Goal: Browse casually: Explore the website without a specific task or goal

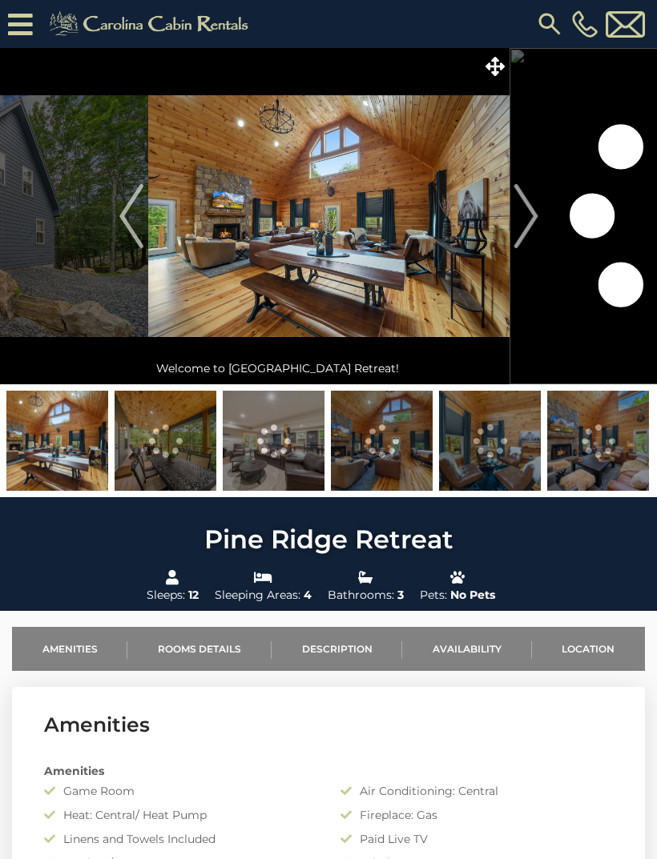
click at [531, 231] on img "Next" at bounding box center [525, 216] width 24 height 64
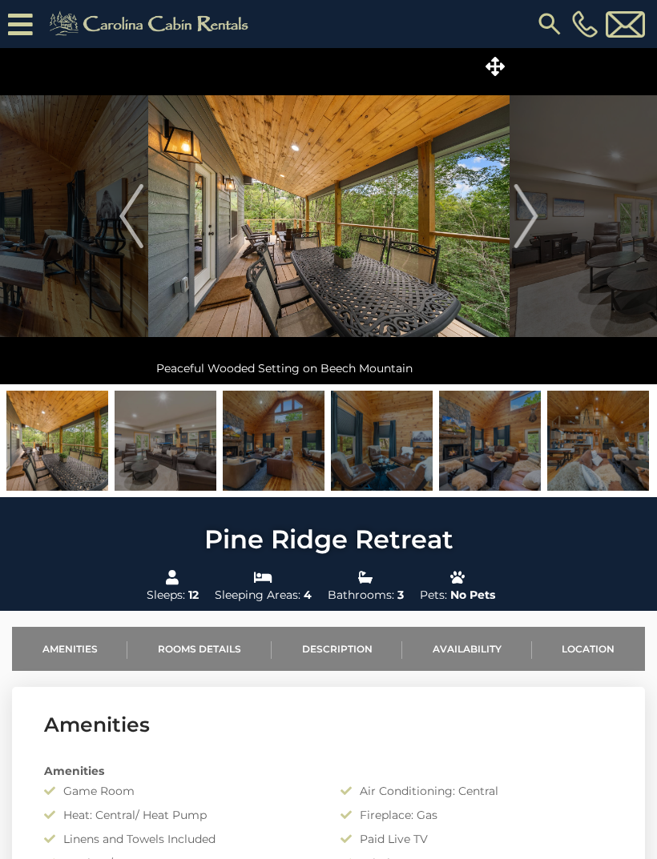
click at [528, 220] on img "Next" at bounding box center [525, 216] width 24 height 64
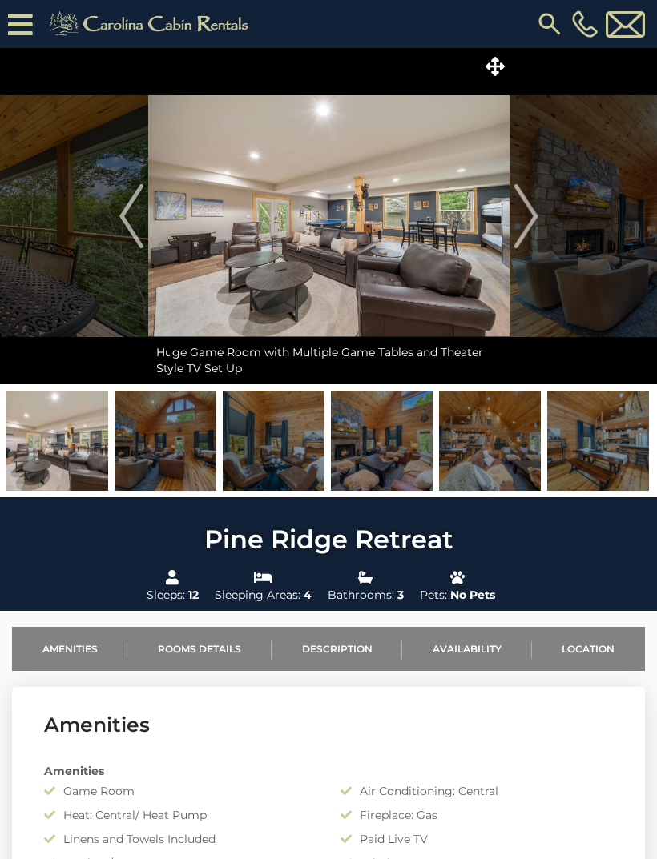
click at [529, 215] on img "Next" at bounding box center [525, 216] width 24 height 64
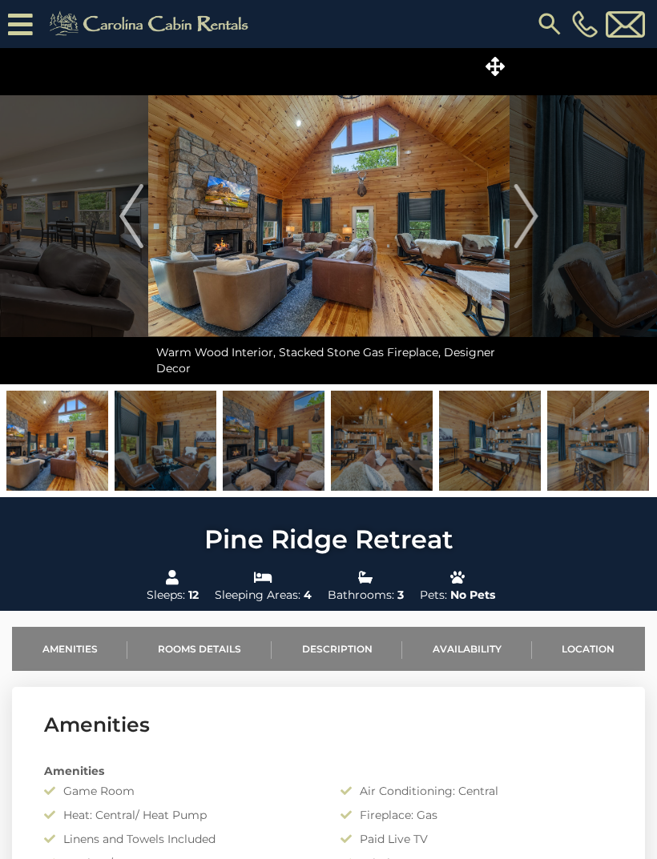
click at [526, 212] on img "Next" at bounding box center [525, 216] width 24 height 64
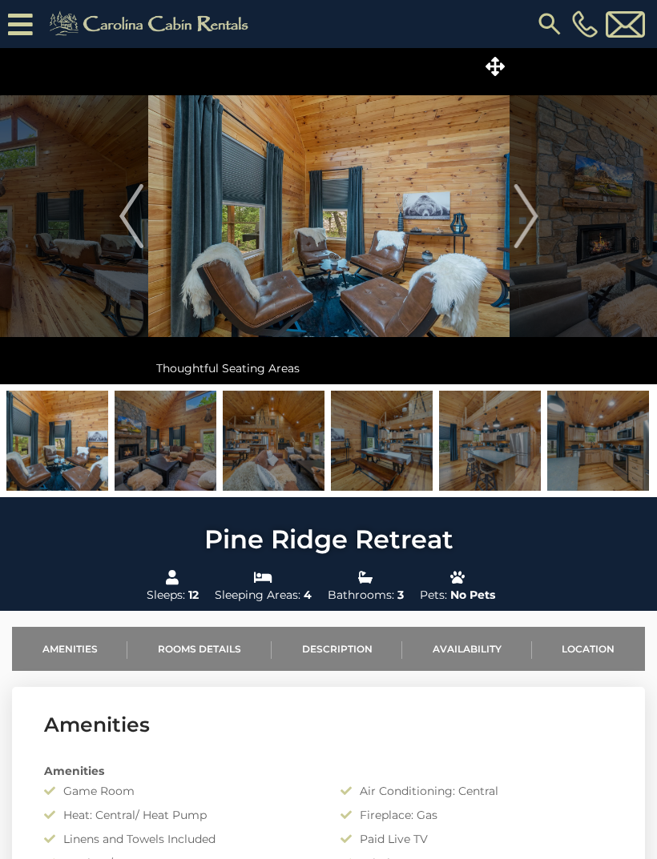
click at [530, 224] on img "Next" at bounding box center [525, 216] width 24 height 64
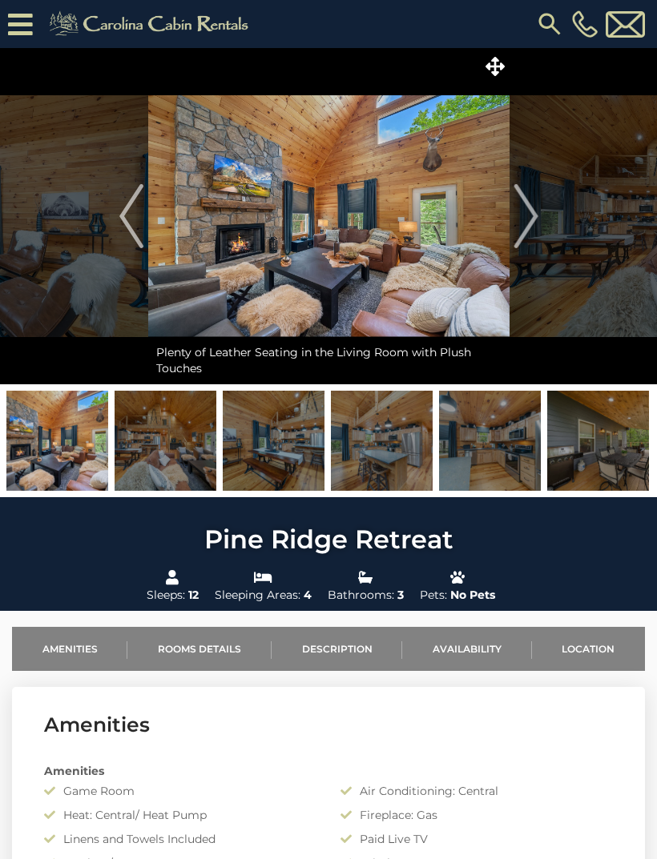
click at [524, 218] on img "Next" at bounding box center [525, 216] width 24 height 64
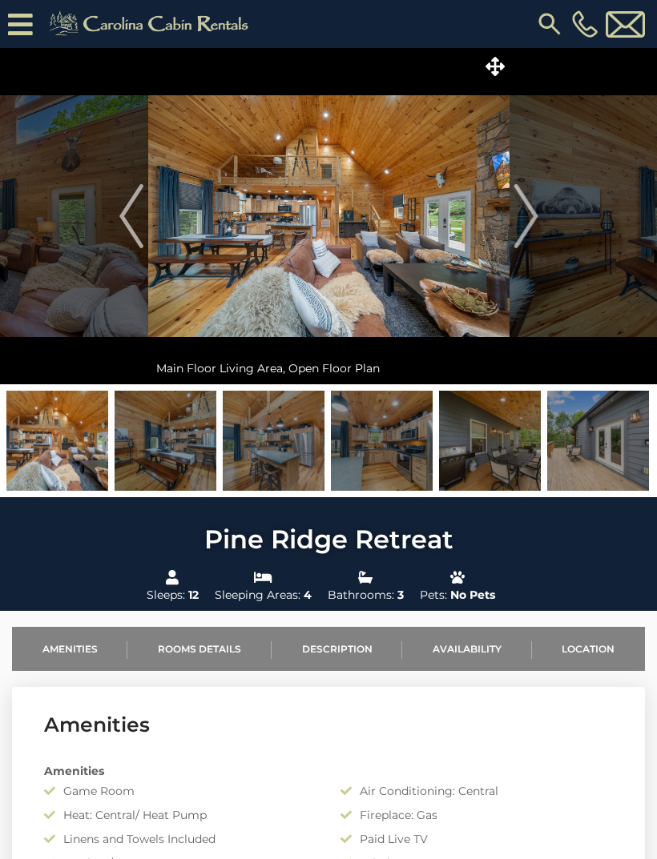
click at [526, 215] on img "Next" at bounding box center [525, 216] width 24 height 64
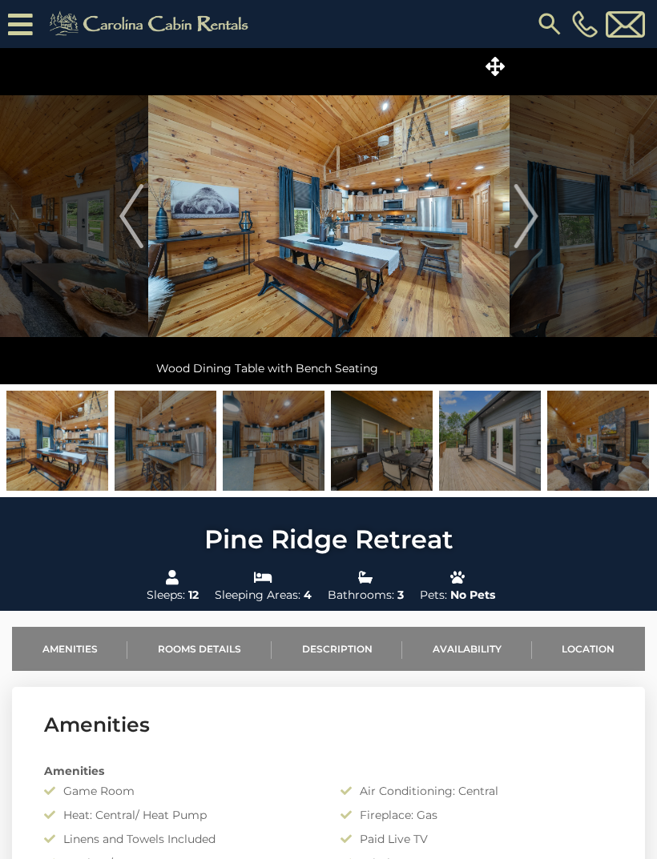
click at [527, 217] on img "Next" at bounding box center [525, 216] width 24 height 64
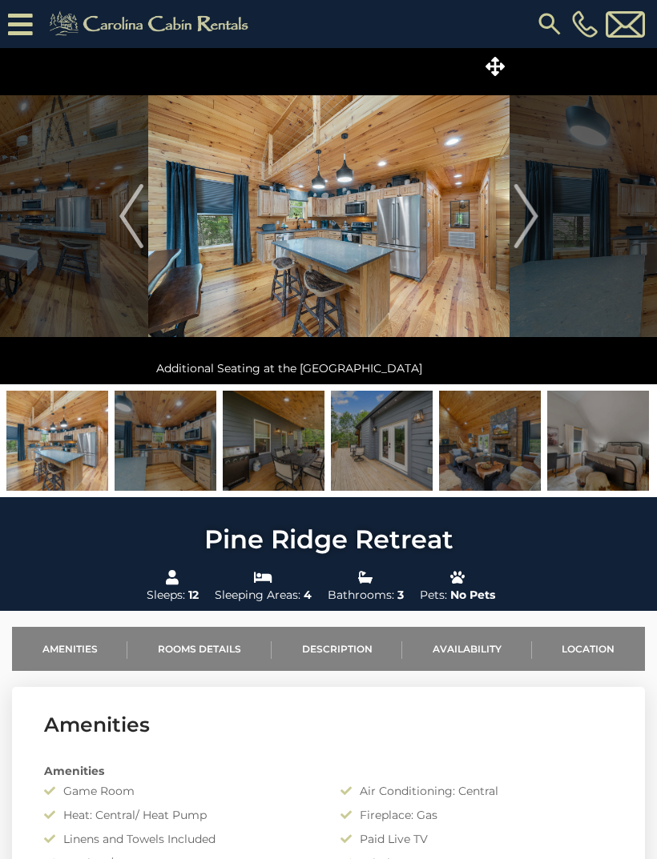
click at [521, 223] on img "Next" at bounding box center [525, 216] width 24 height 64
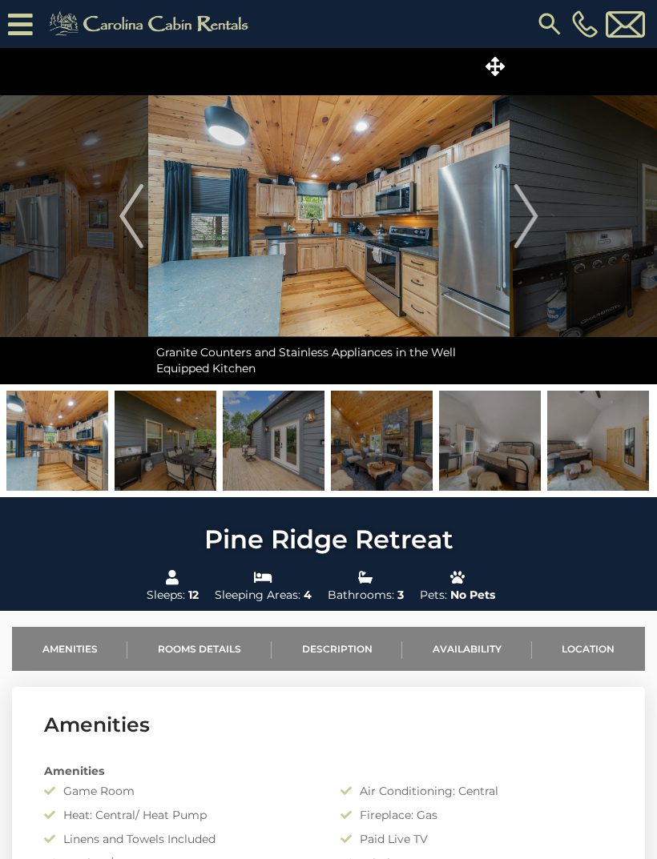
click at [521, 211] on img "Next" at bounding box center [525, 216] width 24 height 64
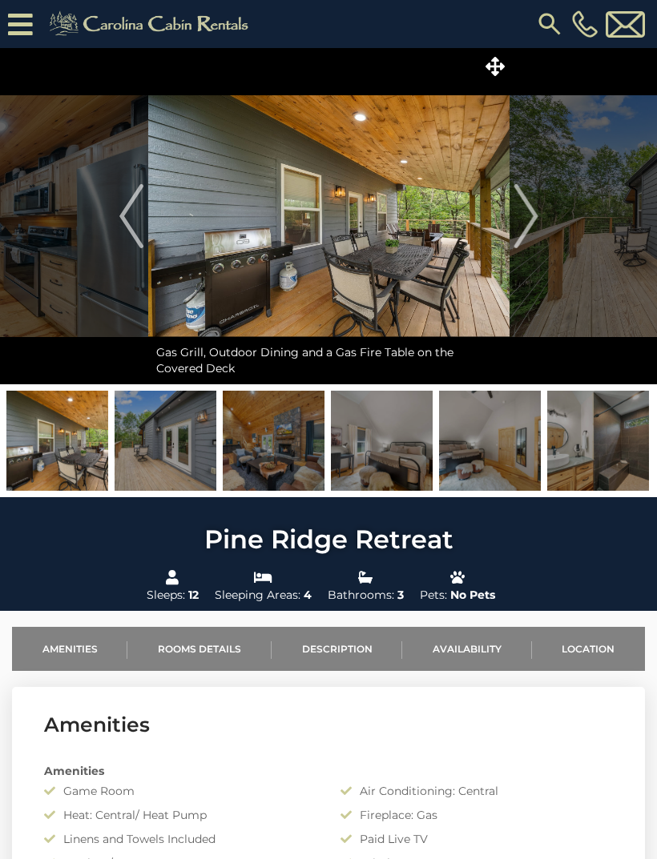
click at [531, 211] on img "Next" at bounding box center [525, 216] width 24 height 64
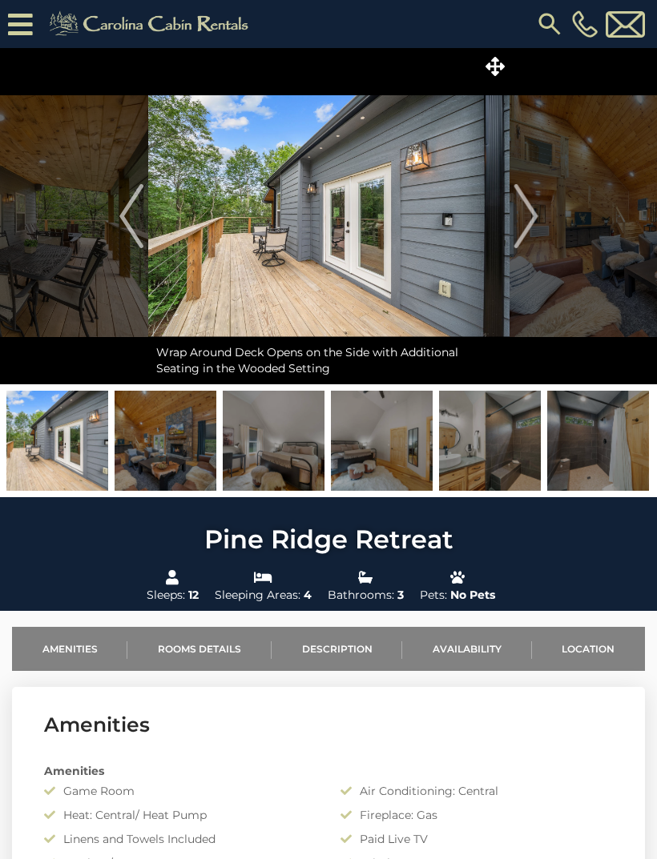
click at [516, 211] on img "Next" at bounding box center [525, 216] width 24 height 64
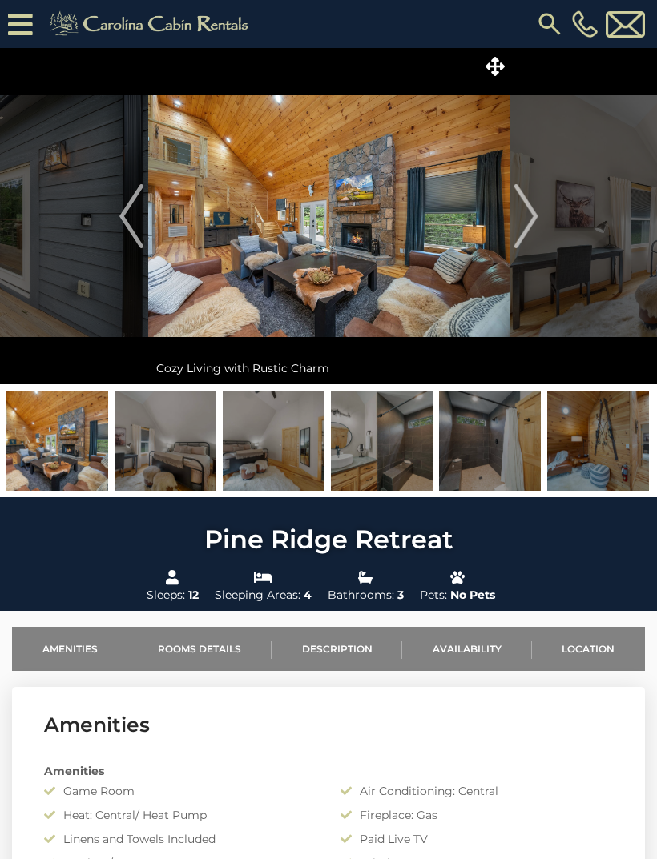
click at [516, 214] on img "Next" at bounding box center [525, 216] width 24 height 64
